Goal: Task Accomplishment & Management: Use online tool/utility

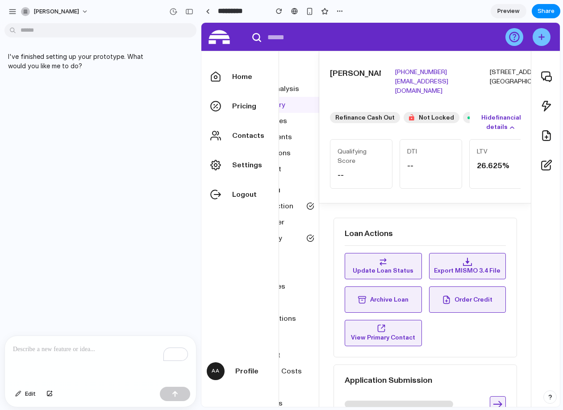
scroll to position [9, 0]
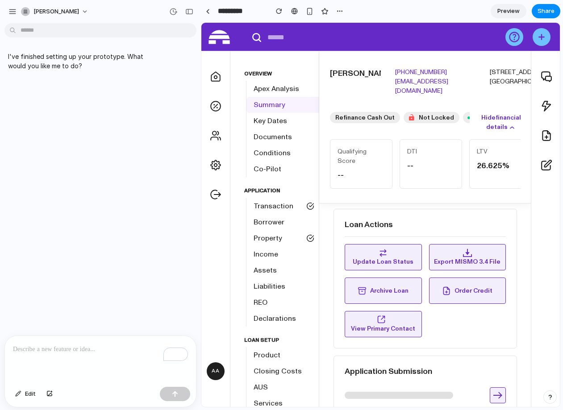
click at [120, 58] on p "I've finished setting up your prototype. What would you like me to do?" at bounding box center [82, 61] width 149 height 19
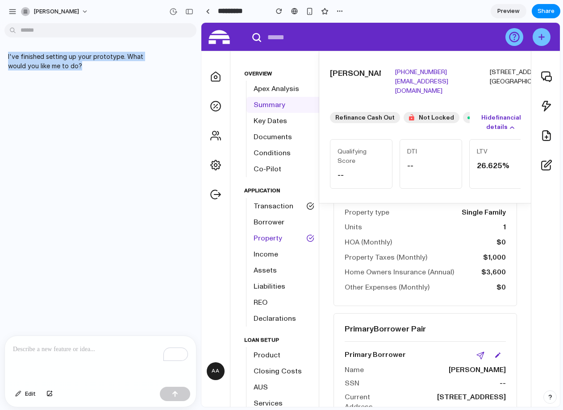
scroll to position [960, 0]
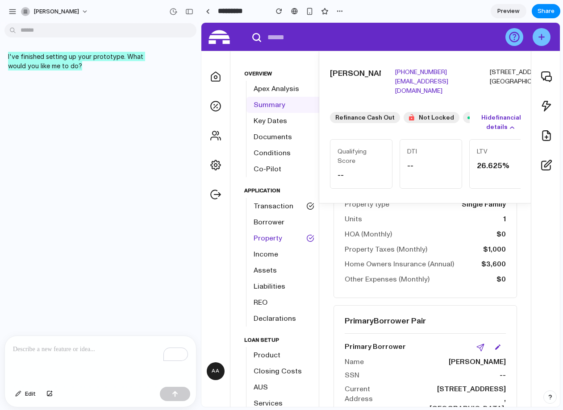
click at [260, 245] on link "Property" at bounding box center [283, 238] width 75 height 16
click at [264, 267] on span "Assets" at bounding box center [264, 270] width 23 height 11
click at [265, 216] on link "Borrower" at bounding box center [283, 222] width 75 height 16
